Goal: Task Accomplishment & Management: Manage account settings

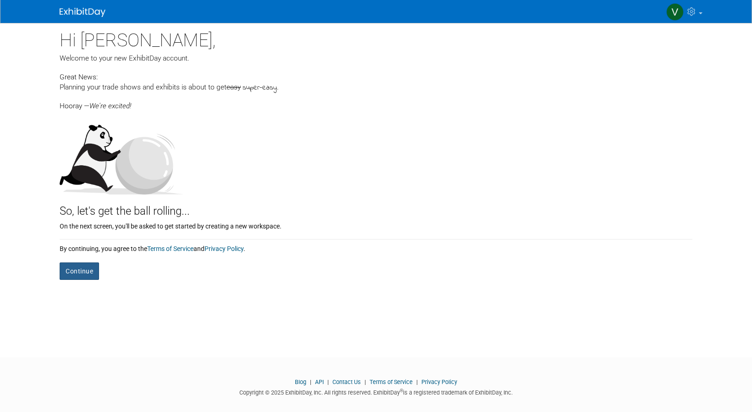
click at [88, 269] on button "Continue" at bounding box center [79, 270] width 39 height 17
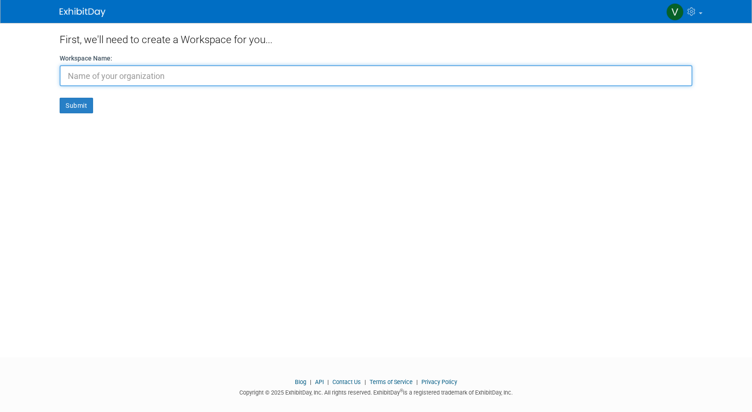
type input "T"
type input "NIX Toronto Tattoo Show 2026"
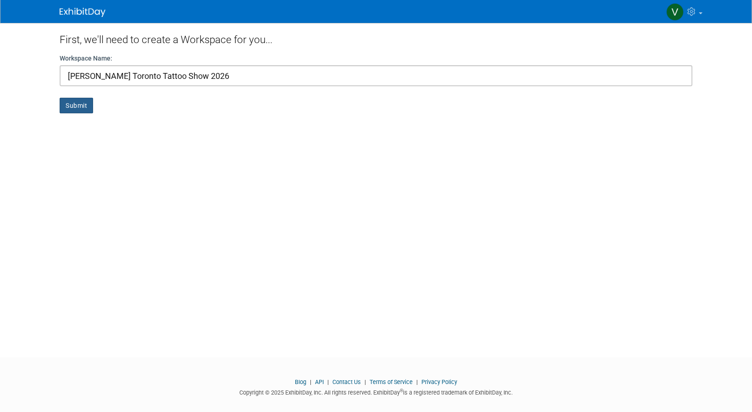
click at [78, 106] on button "Submit" at bounding box center [76, 106] width 33 height 16
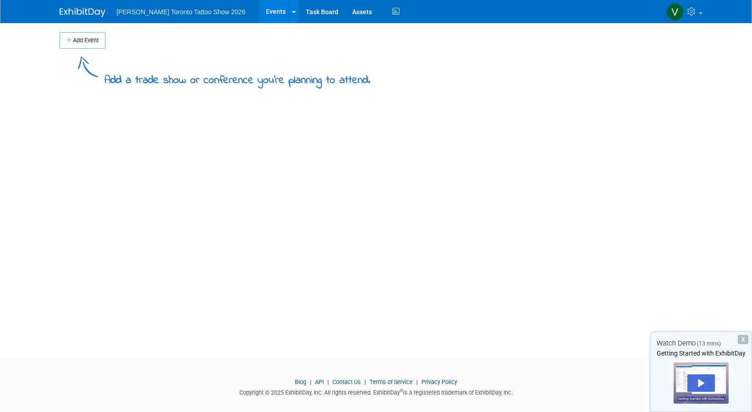
click at [719, 352] on div "Getting Started with ExhibitDay" at bounding box center [700, 352] width 101 height 9
click at [704, 379] on div "Play" at bounding box center [701, 382] width 28 height 17
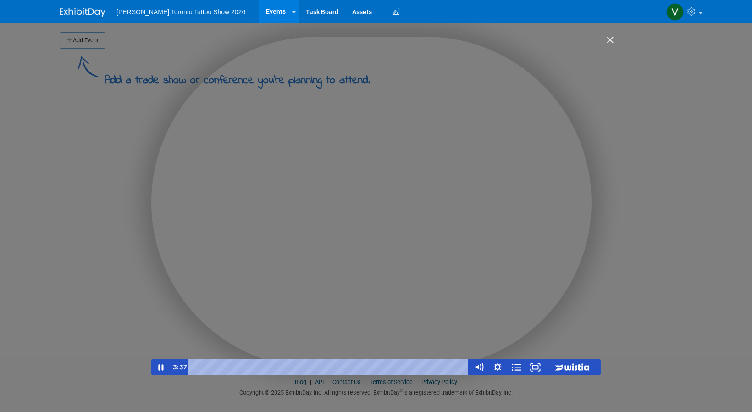
click at [610, 39] on img "Close" at bounding box center [606, 44] width 16 height 16
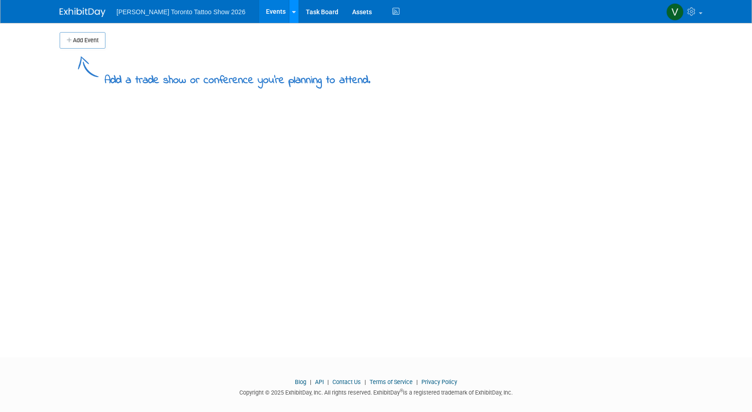
click at [292, 14] on div at bounding box center [294, 11] width 4 height 9
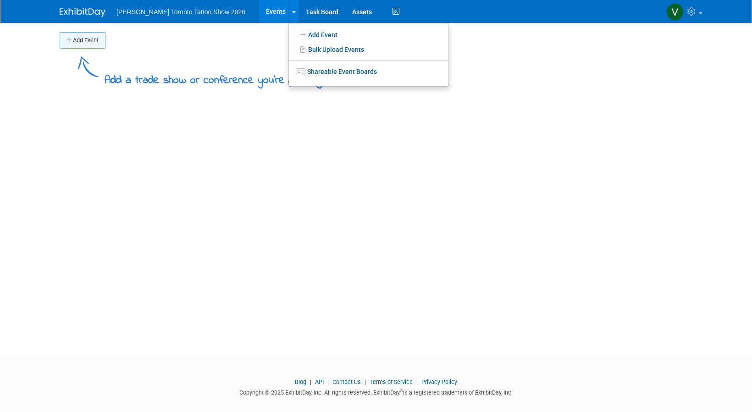
click at [86, 38] on button "Add Event" at bounding box center [83, 40] width 46 height 17
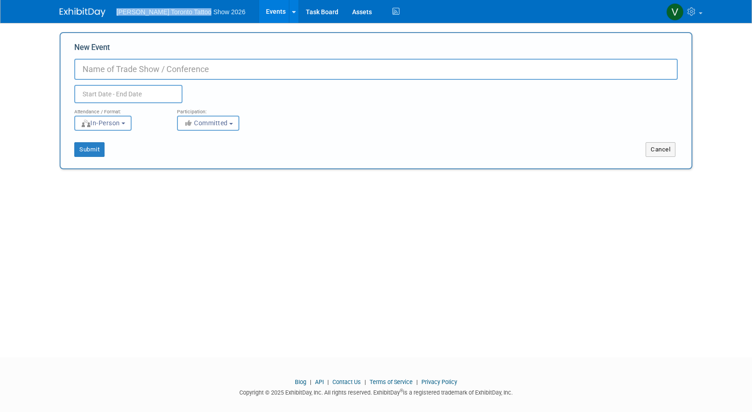
drag, startPoint x: 117, startPoint y: 11, endPoint x: 208, endPoint y: 14, distance: 90.4
click at [208, 14] on li "[PERSON_NAME] Toronto Tattoo Show 2026" at bounding box center [187, 8] width 142 height 13
copy span "[PERSON_NAME] Toronto Tattoo Show 2026"
click at [159, 67] on input "New Event" at bounding box center [375, 69] width 603 height 21
paste input "[PERSON_NAME] Toronto Tattoo Show 2026"
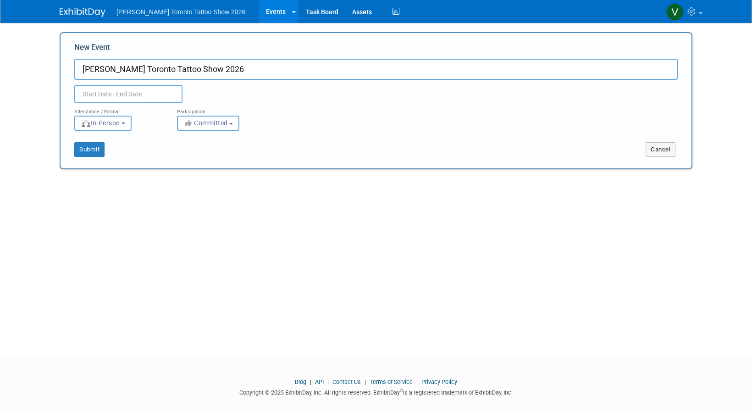
type input "[PERSON_NAME] Toronto Tattoo Show 2026"
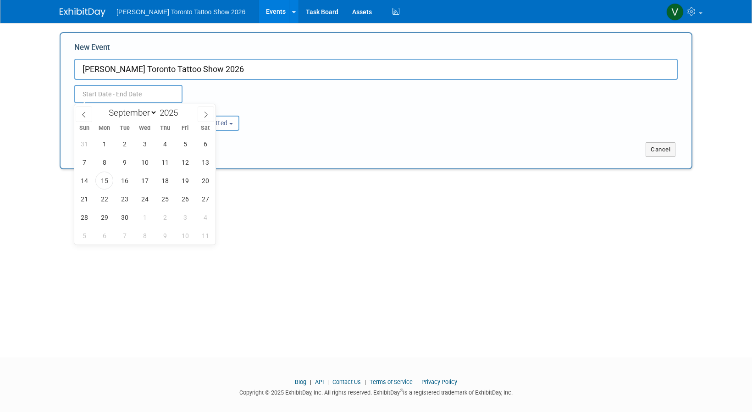
click at [135, 96] on input "text" at bounding box center [128, 94] width 108 height 18
click at [206, 113] on icon at bounding box center [206, 114] width 6 height 6
select select "11"
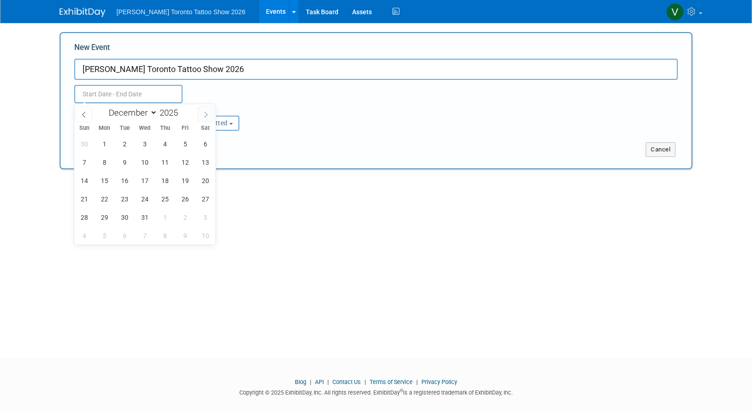
click at [206, 113] on icon at bounding box center [206, 114] width 6 height 6
type input "2026"
click at [206, 113] on icon at bounding box center [206, 114] width 6 height 6
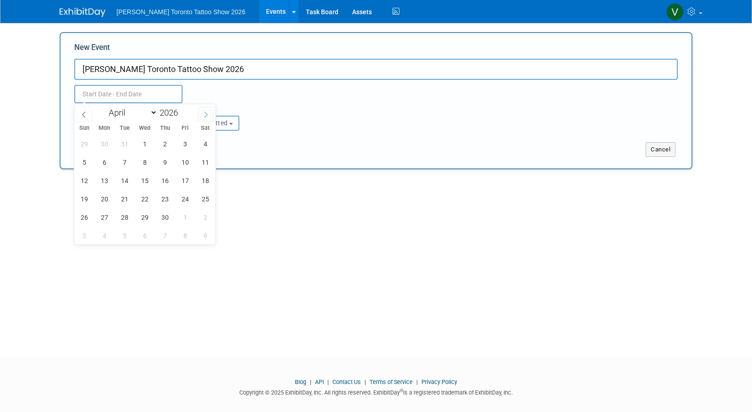
click at [206, 113] on icon at bounding box center [206, 114] width 6 height 6
select select "4"
click at [185, 146] on span "1" at bounding box center [185, 144] width 18 height 18
click at [84, 163] on span "3" at bounding box center [84, 162] width 18 height 18
type input "[DATE] to [DATE]"
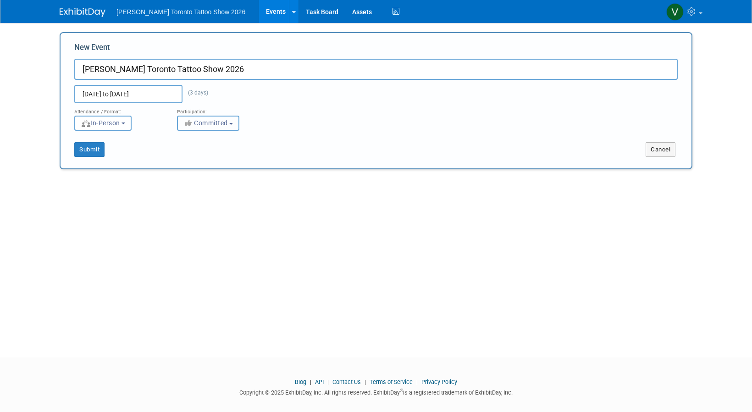
click at [233, 123] on b "button" at bounding box center [231, 124] width 4 height 2
click at [307, 114] on div "Attendance / Format: <img src="[URL][DOMAIN_NAME]" style="width: 19px; margin-t…" at bounding box center [375, 117] width 617 height 28
click at [94, 154] on button "Submit" at bounding box center [89, 149] width 30 height 15
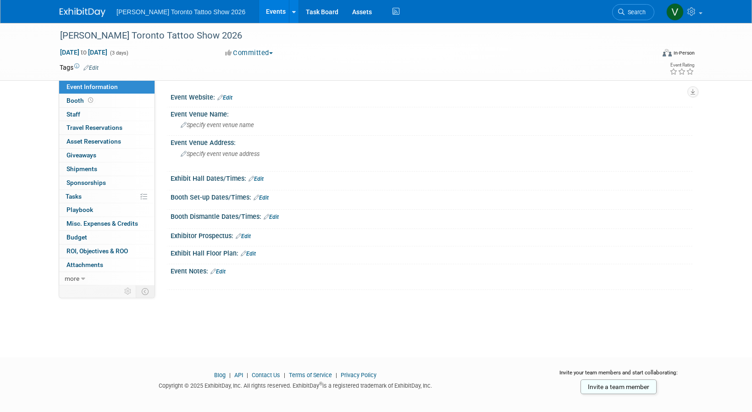
click at [254, 252] on link "Edit" at bounding box center [248, 253] width 15 height 6
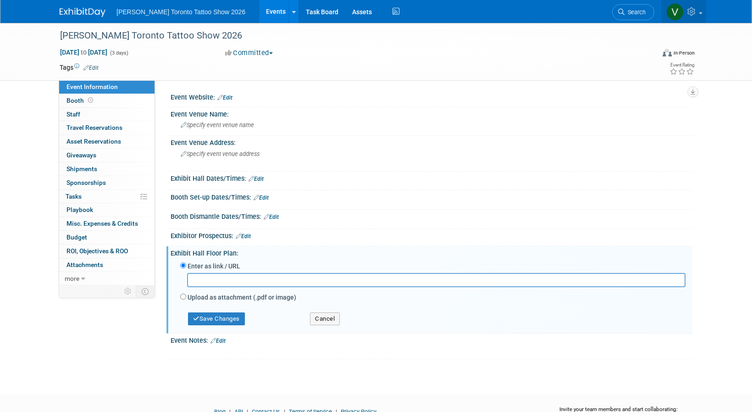
click at [697, 11] on icon at bounding box center [692, 11] width 11 height 8
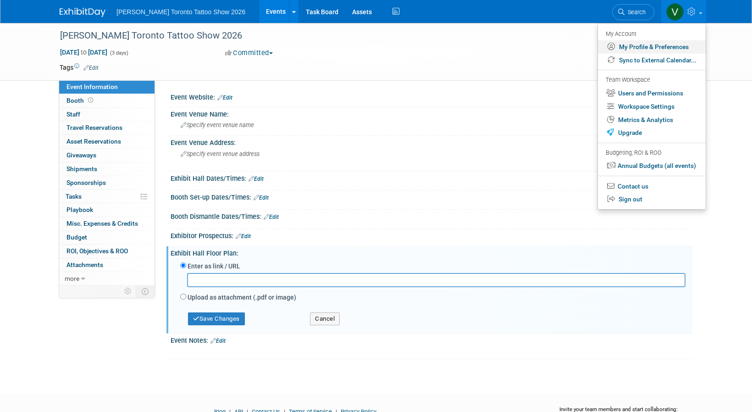
click at [660, 47] on link "My Profile & Preferences" at bounding box center [652, 46] width 108 height 13
